Goal: Information Seeking & Learning: Check status

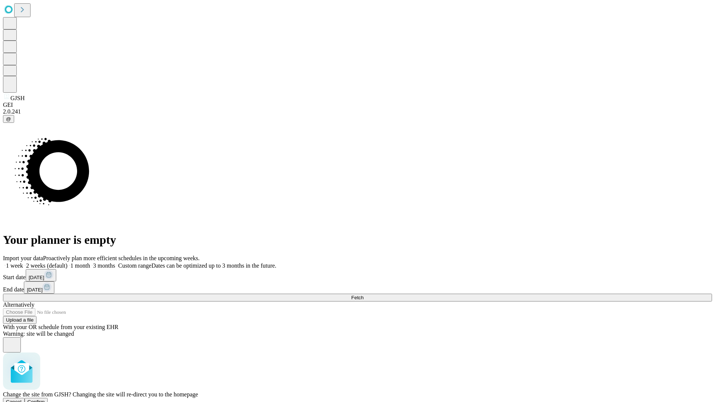
click at [45, 399] on span "Confirm" at bounding box center [37, 402] width 18 height 6
click at [23, 263] on label "1 week" at bounding box center [13, 266] width 20 height 6
click at [364, 295] on span "Fetch" at bounding box center [357, 298] width 12 height 6
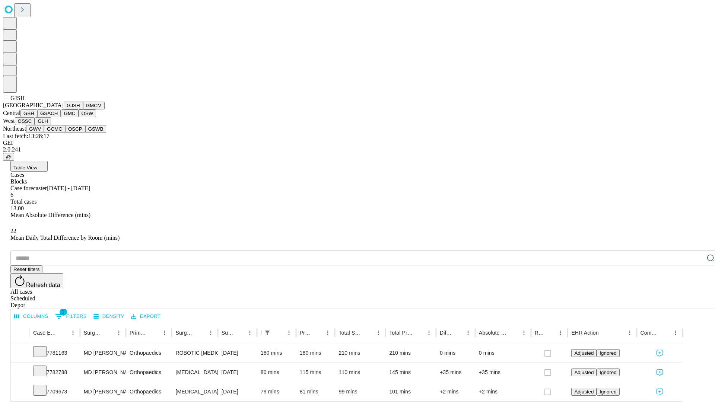
click at [83, 110] on button "GMCM" at bounding box center [94, 106] width 22 height 8
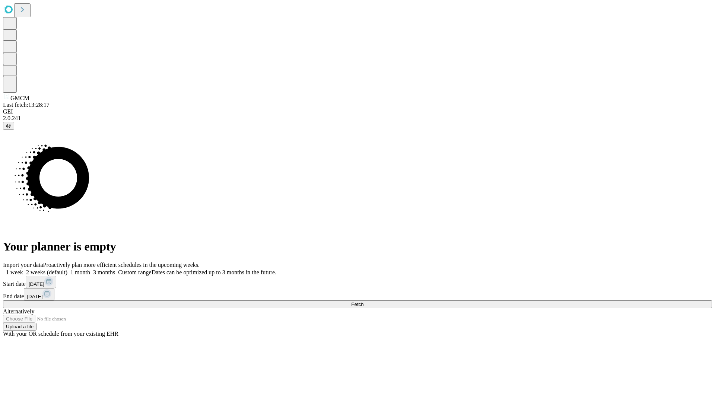
click at [23, 269] on label "1 week" at bounding box center [13, 272] width 20 height 6
click at [364, 302] on span "Fetch" at bounding box center [357, 305] width 12 height 6
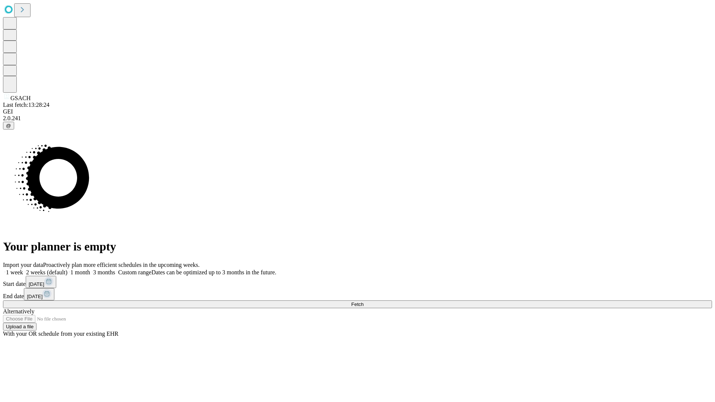
click at [23, 269] on label "1 week" at bounding box center [13, 272] width 20 height 6
click at [364, 302] on span "Fetch" at bounding box center [357, 305] width 12 height 6
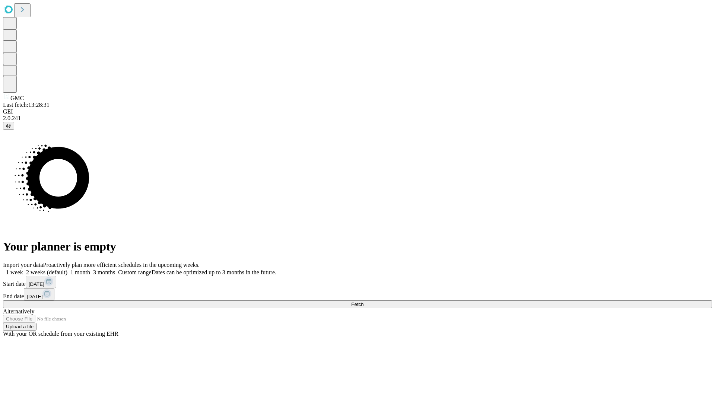
click at [23, 269] on label "1 week" at bounding box center [13, 272] width 20 height 6
click at [364, 302] on span "Fetch" at bounding box center [357, 305] width 12 height 6
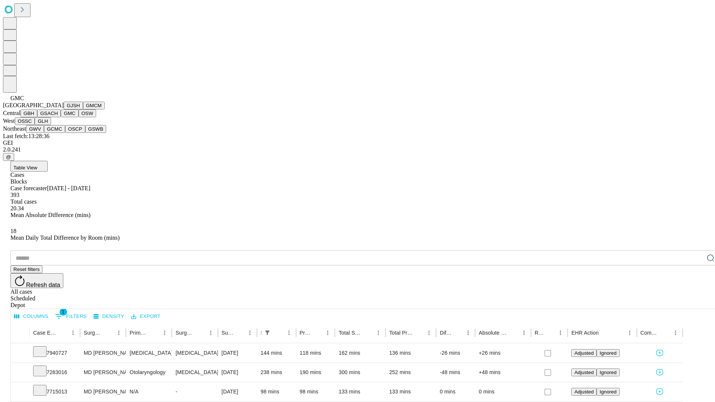
click at [79, 117] on button "OSW" at bounding box center [88, 114] width 18 height 8
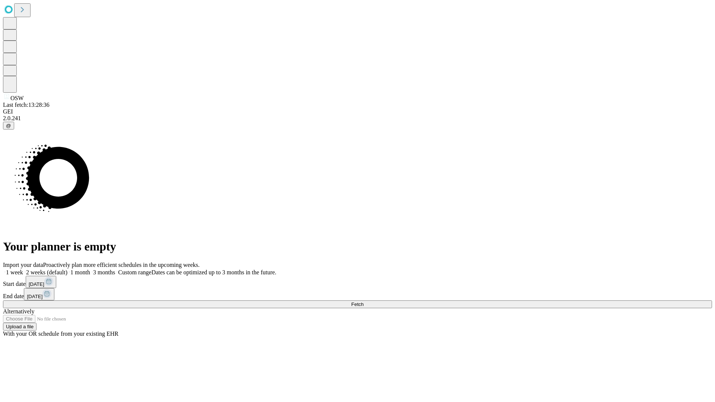
click at [23, 269] on label "1 week" at bounding box center [13, 272] width 20 height 6
click at [364, 302] on span "Fetch" at bounding box center [357, 305] width 12 height 6
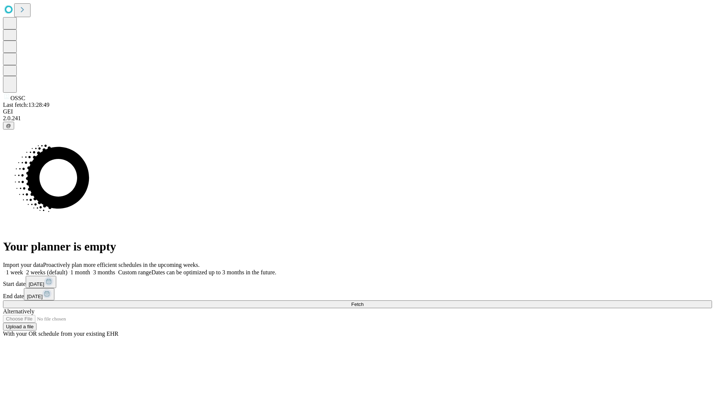
click at [23, 269] on label "1 week" at bounding box center [13, 272] width 20 height 6
click at [364, 302] on span "Fetch" at bounding box center [357, 305] width 12 height 6
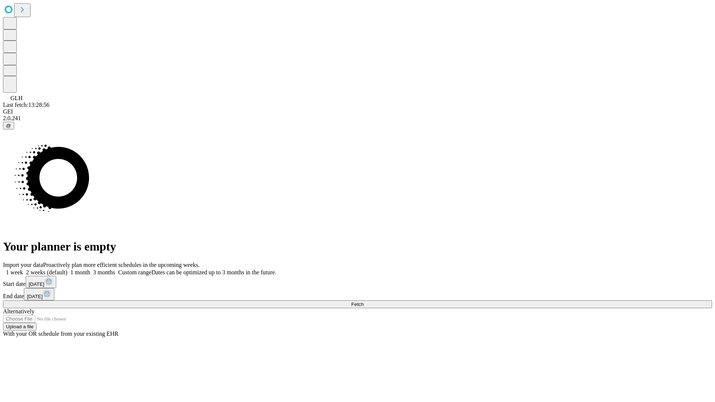
click at [23, 269] on label "1 week" at bounding box center [13, 272] width 20 height 6
click at [364, 302] on span "Fetch" at bounding box center [357, 305] width 12 height 6
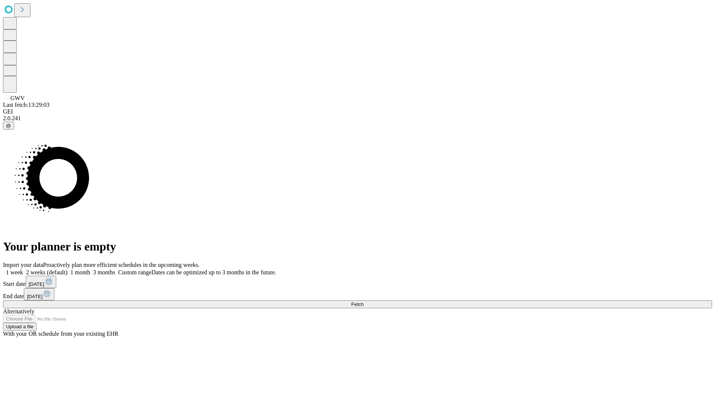
click at [23, 269] on label "1 week" at bounding box center [13, 272] width 20 height 6
click at [364, 302] on span "Fetch" at bounding box center [357, 305] width 12 height 6
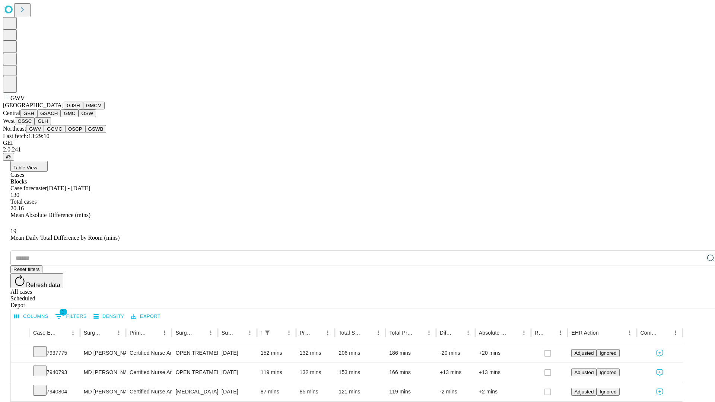
click at [58, 133] on button "GCMC" at bounding box center [54, 129] width 21 height 8
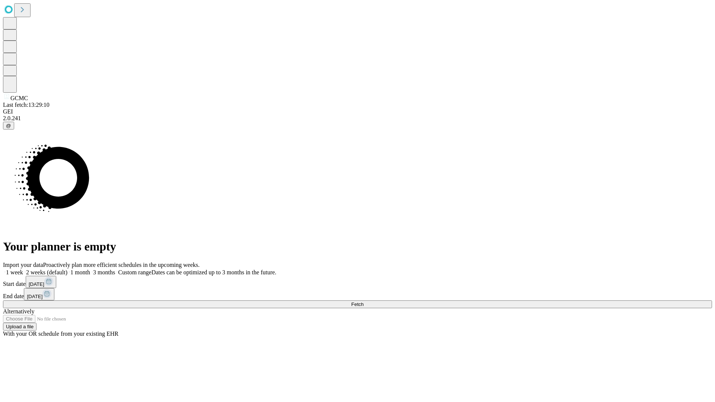
click at [364, 302] on span "Fetch" at bounding box center [357, 305] width 12 height 6
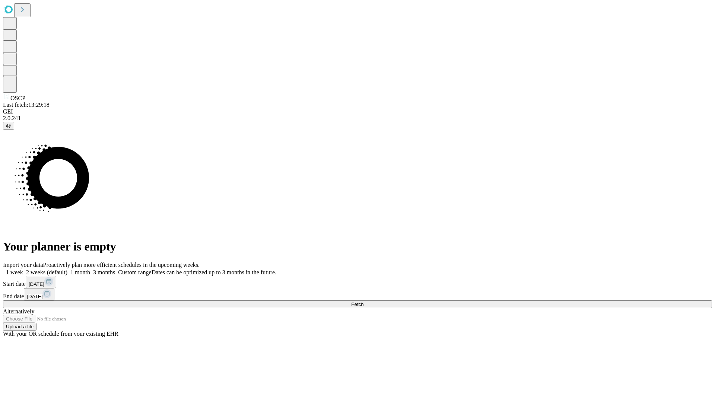
click at [23, 269] on label "1 week" at bounding box center [13, 272] width 20 height 6
click at [364, 302] on span "Fetch" at bounding box center [357, 305] width 12 height 6
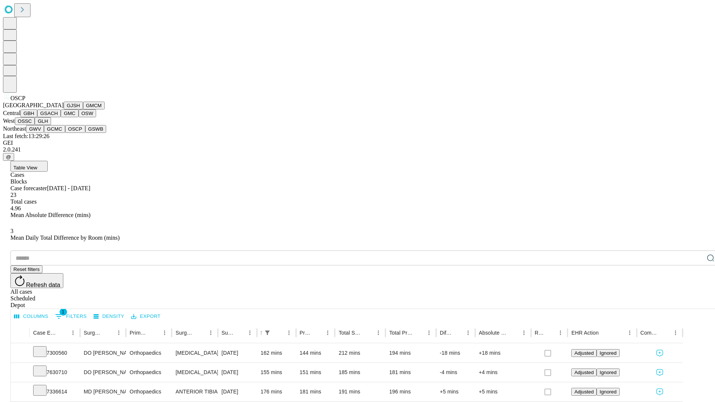
click at [85, 133] on button "GSWB" at bounding box center [95, 129] width 21 height 8
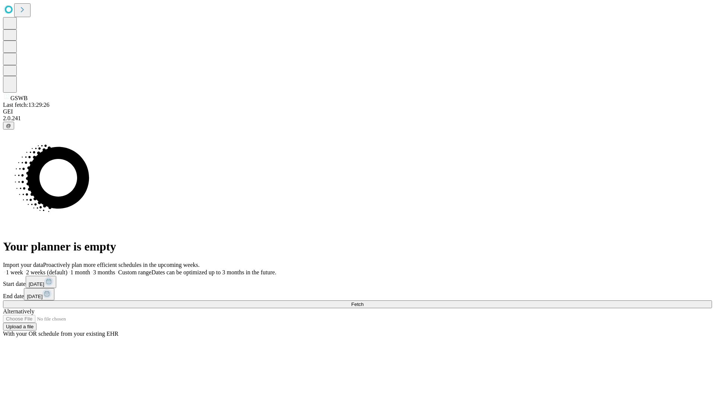
click at [364, 302] on span "Fetch" at bounding box center [357, 305] width 12 height 6
